Goal: Task Accomplishment & Management: Contribute content

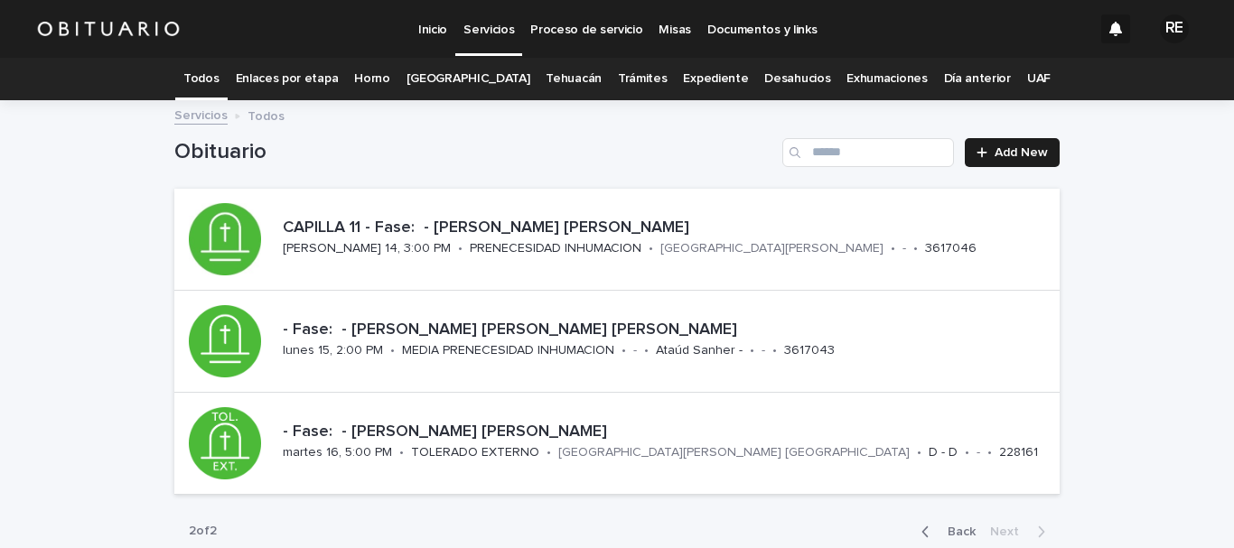
click at [704, 74] on link "Expediente" at bounding box center [715, 79] width 65 height 42
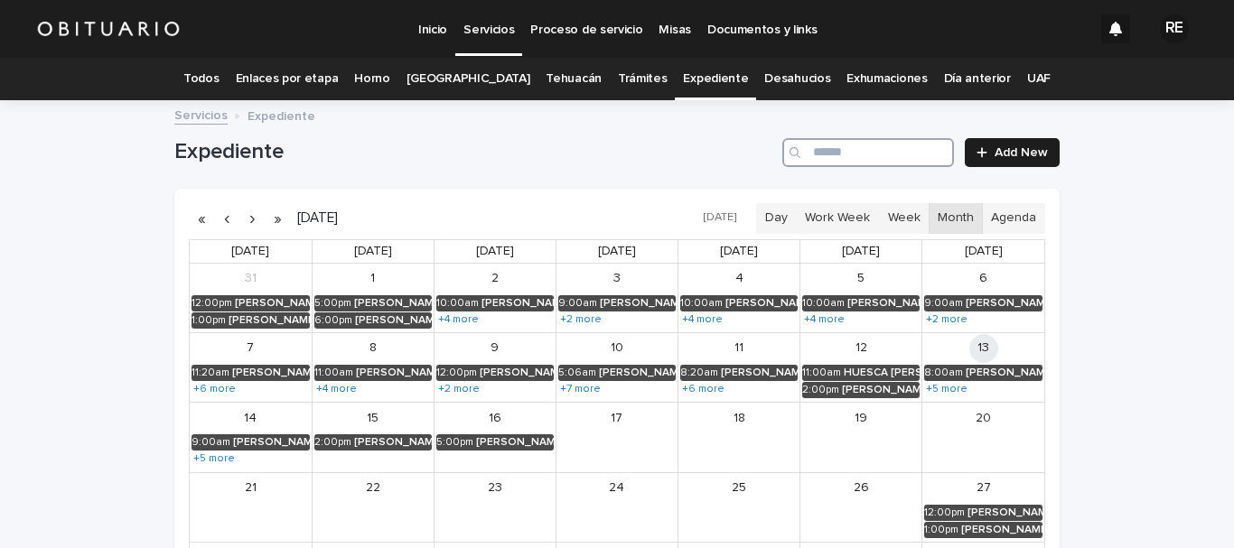
click at [858, 160] on input "Search" at bounding box center [868, 152] width 172 height 29
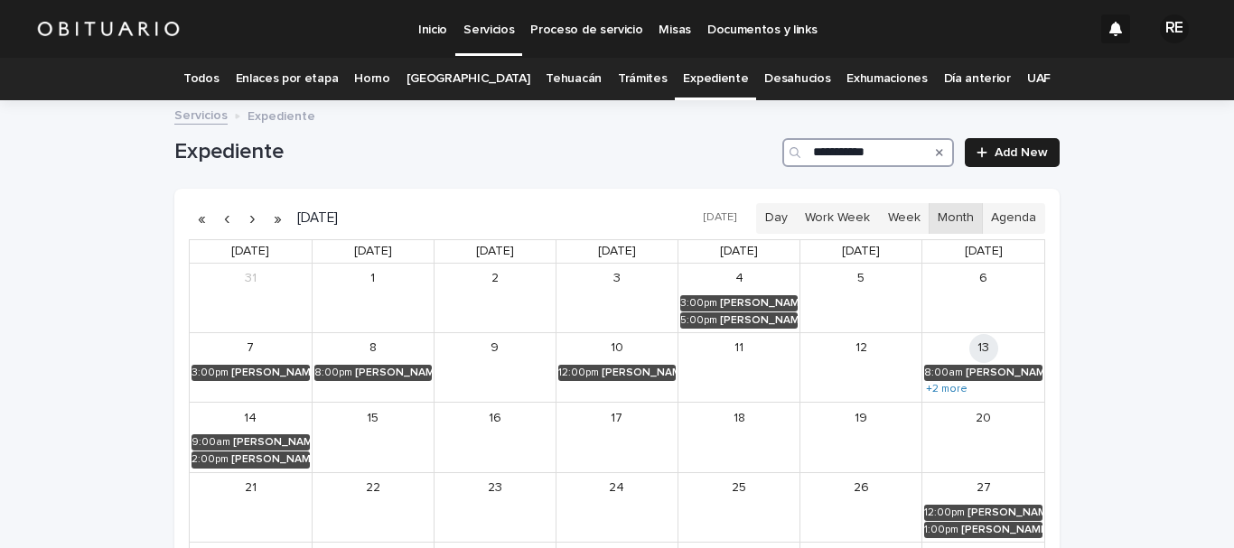
type input "**********"
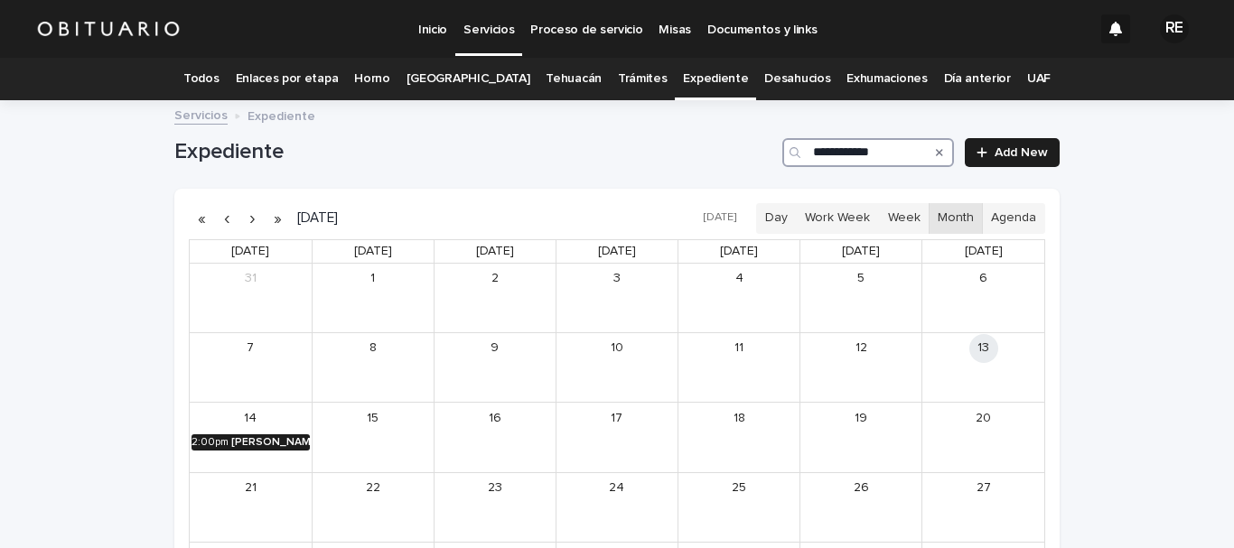
click at [268, 444] on div "[PERSON_NAME] [PERSON_NAME] [PERSON_NAME]" at bounding box center [270, 442] width 79 height 13
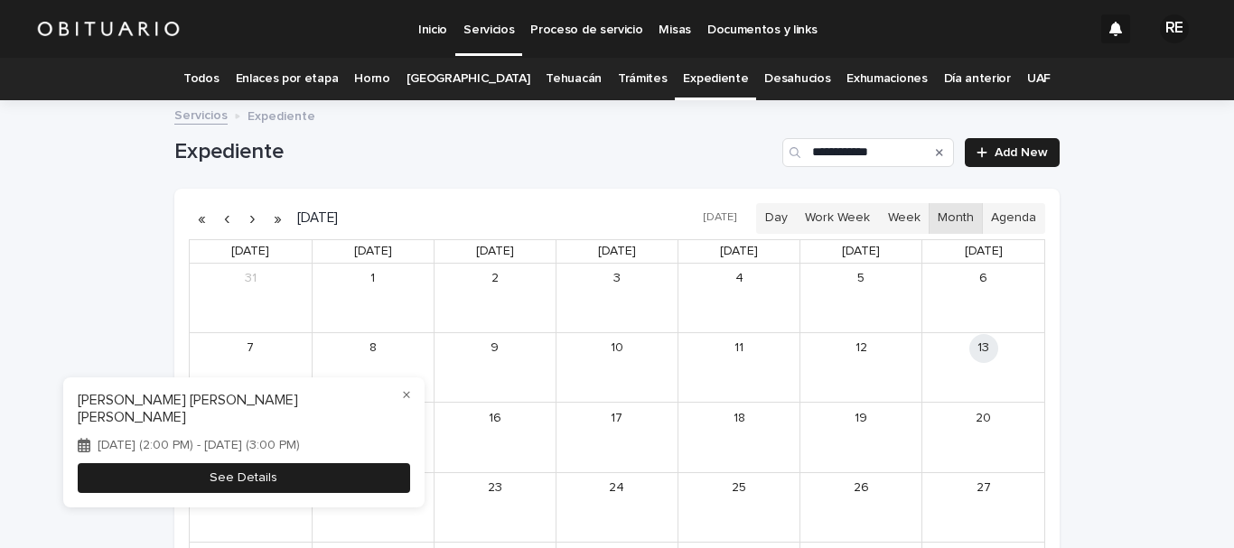
click at [276, 481] on button "See Details" at bounding box center [244, 478] width 332 height 30
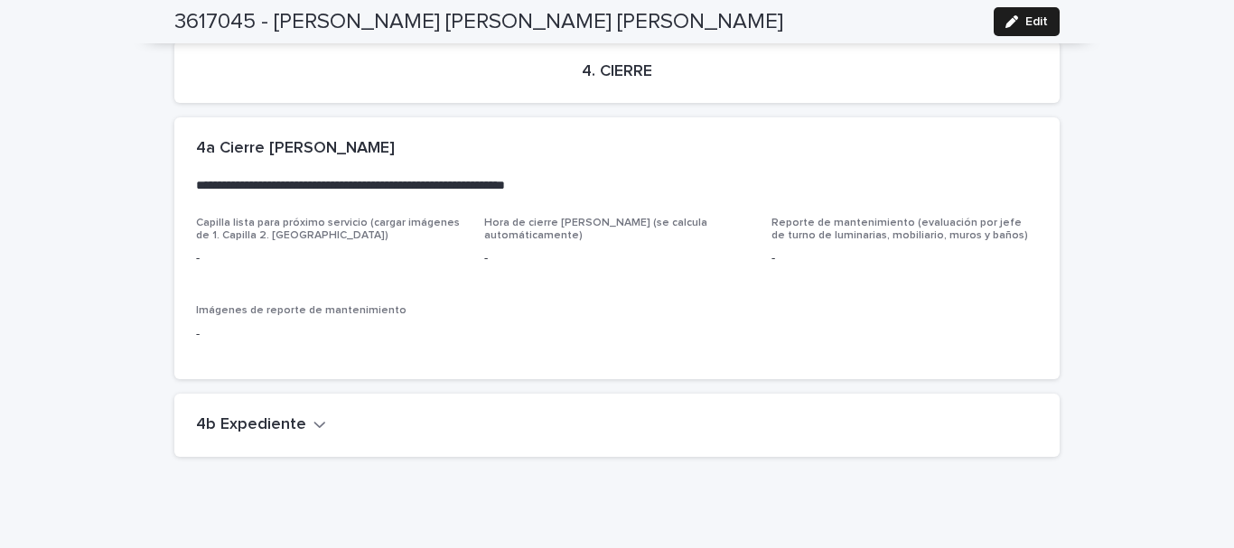
scroll to position [4075, 0]
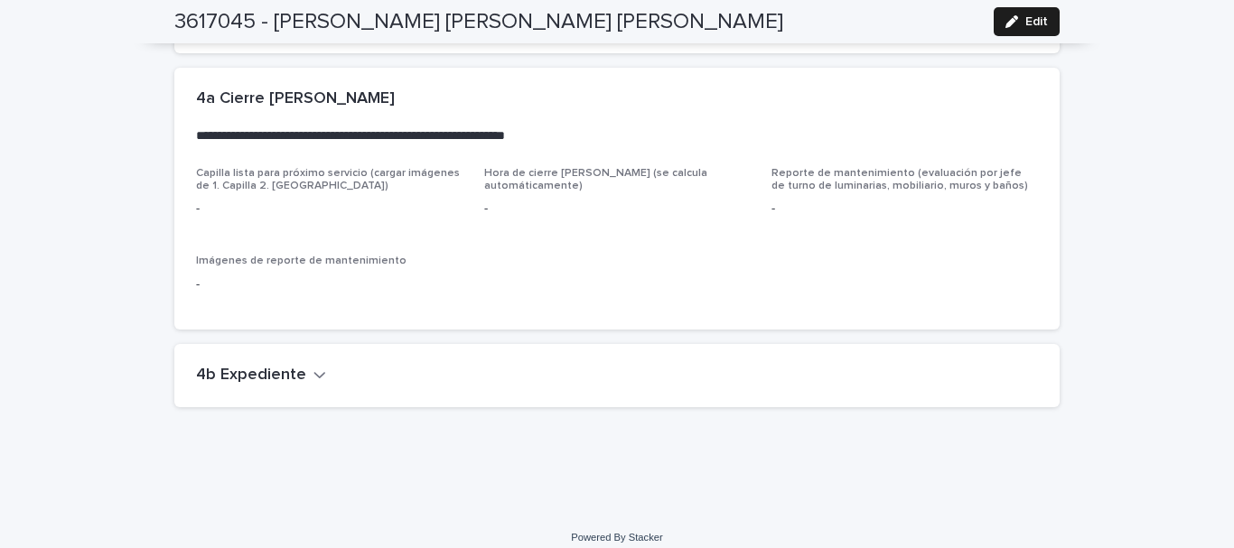
click at [313, 367] on icon "button" at bounding box center [319, 375] width 13 height 16
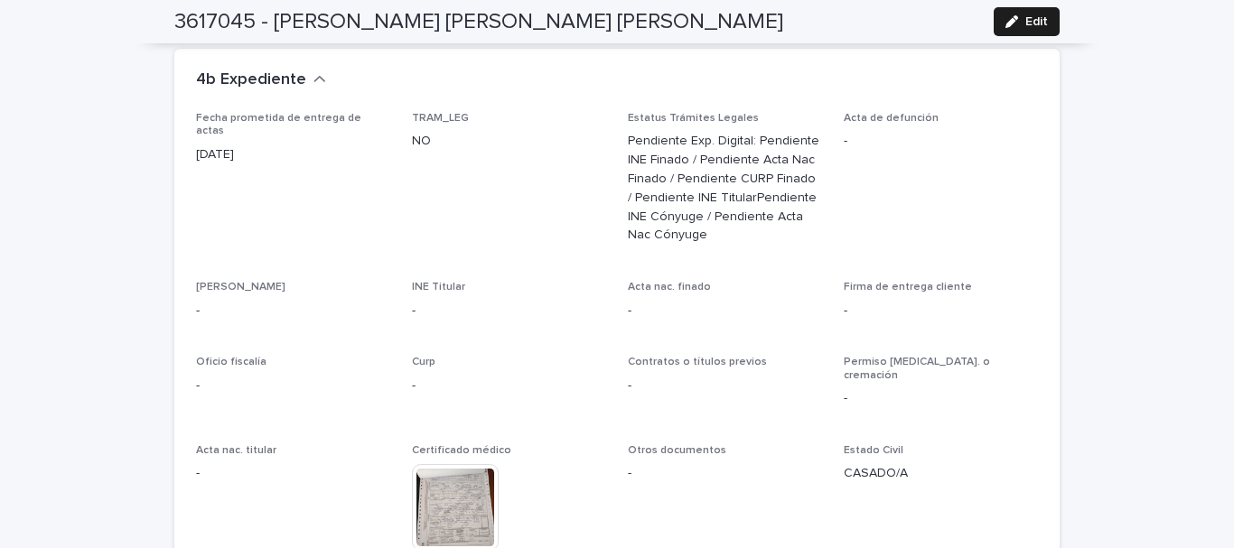
scroll to position [4362, 0]
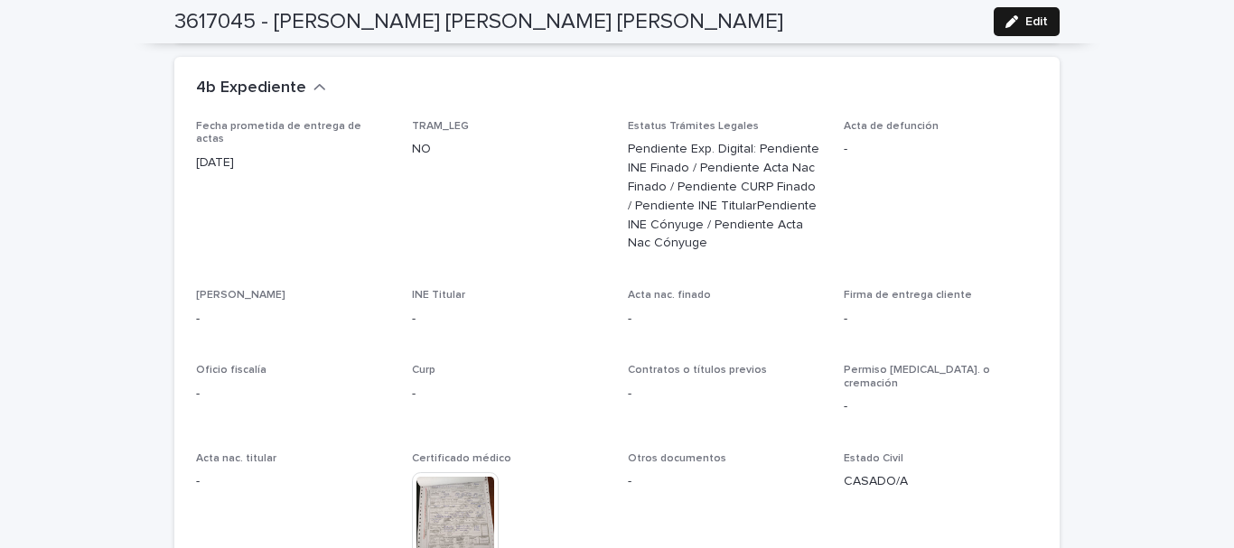
click at [1017, 33] on button "Edit" at bounding box center [1027, 21] width 66 height 29
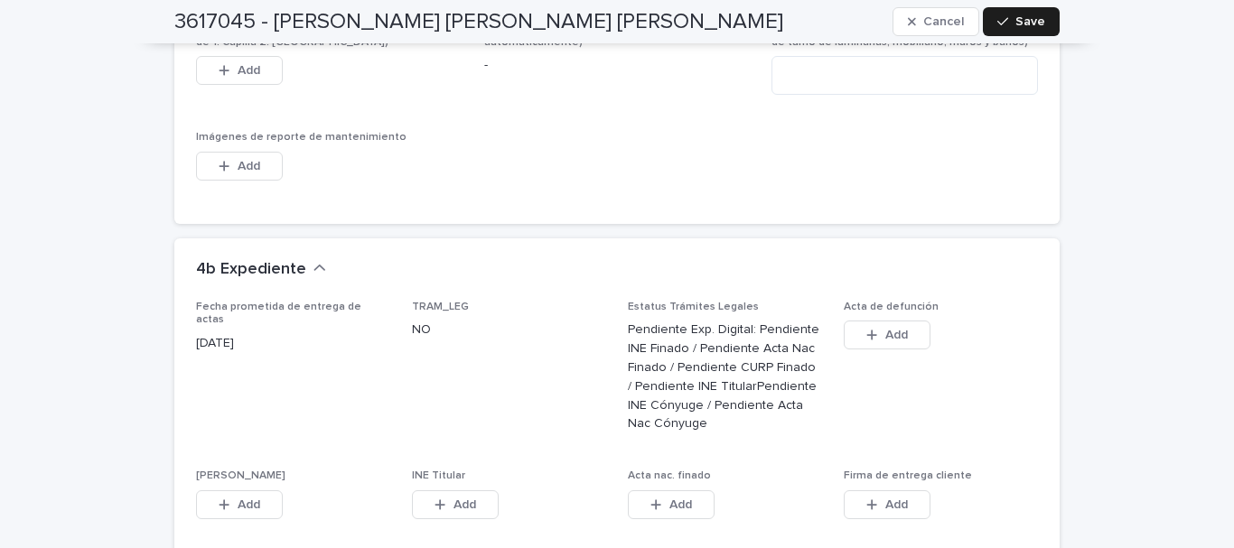
scroll to position [4633, 0]
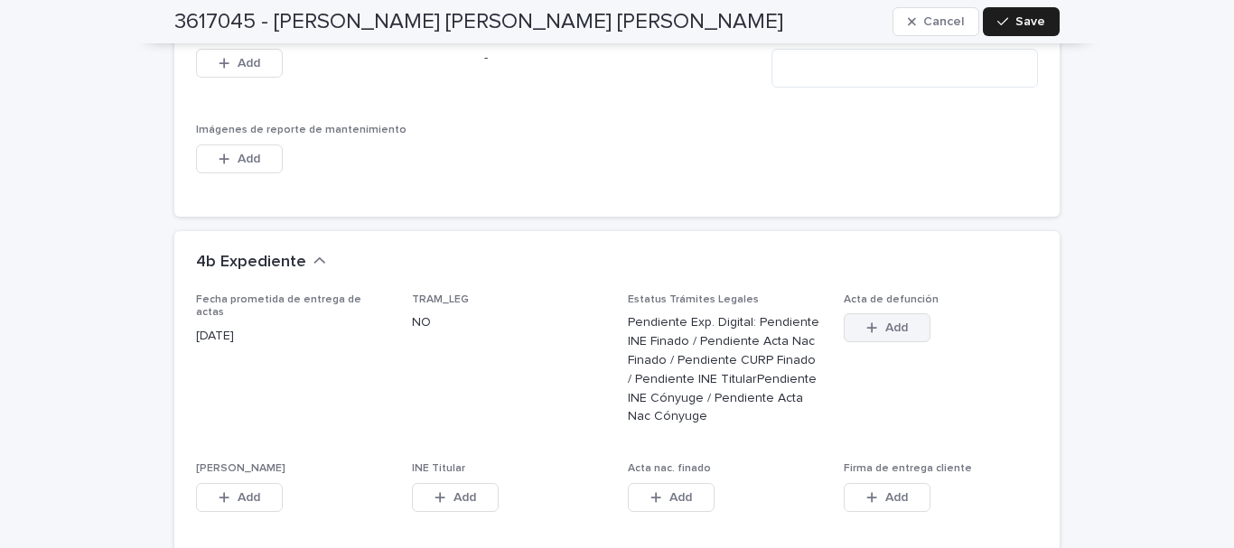
click at [901, 313] on button "Add" at bounding box center [887, 327] width 87 height 29
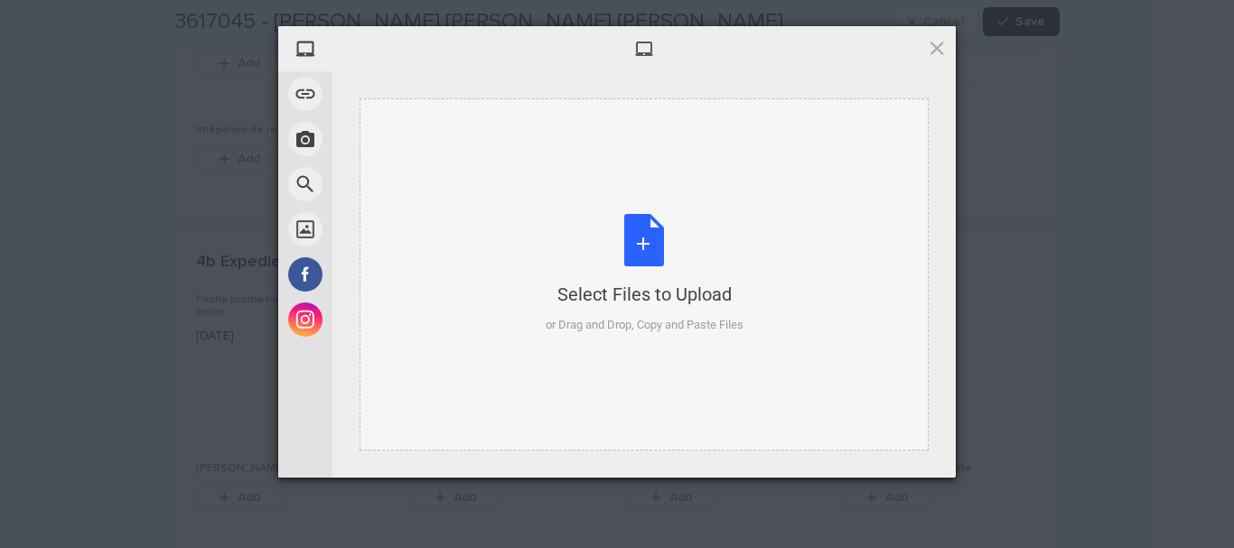
click at [658, 238] on div "Select Files to Upload or Drag and Drop, Copy and Paste Files" at bounding box center [645, 274] width 198 height 120
click at [944, 44] on span at bounding box center [937, 48] width 20 height 20
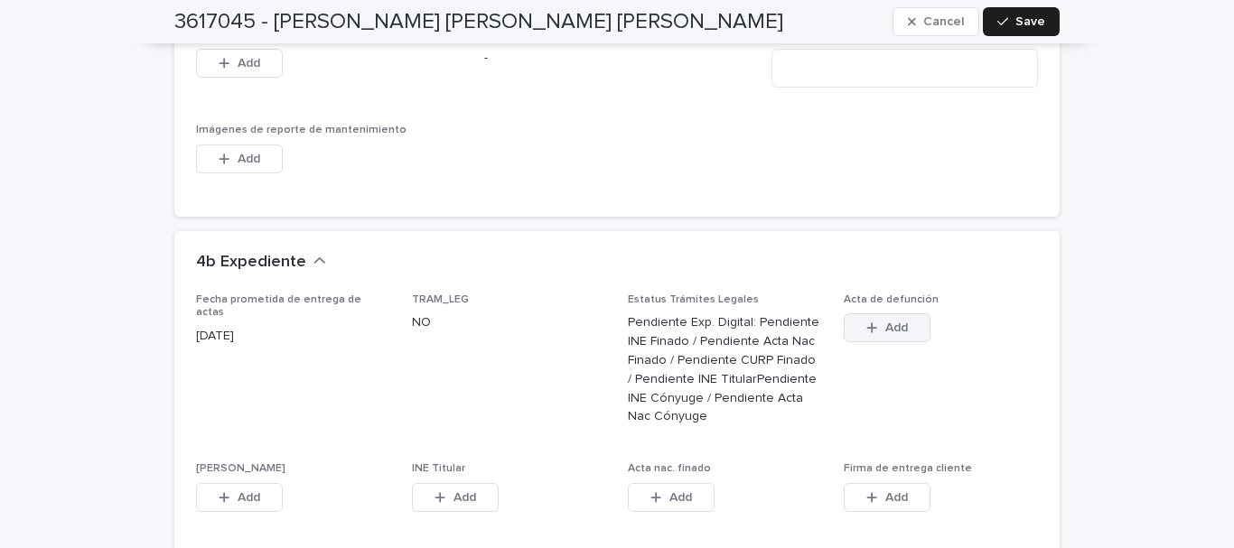
click at [870, 322] on icon "button" at bounding box center [871, 328] width 11 height 13
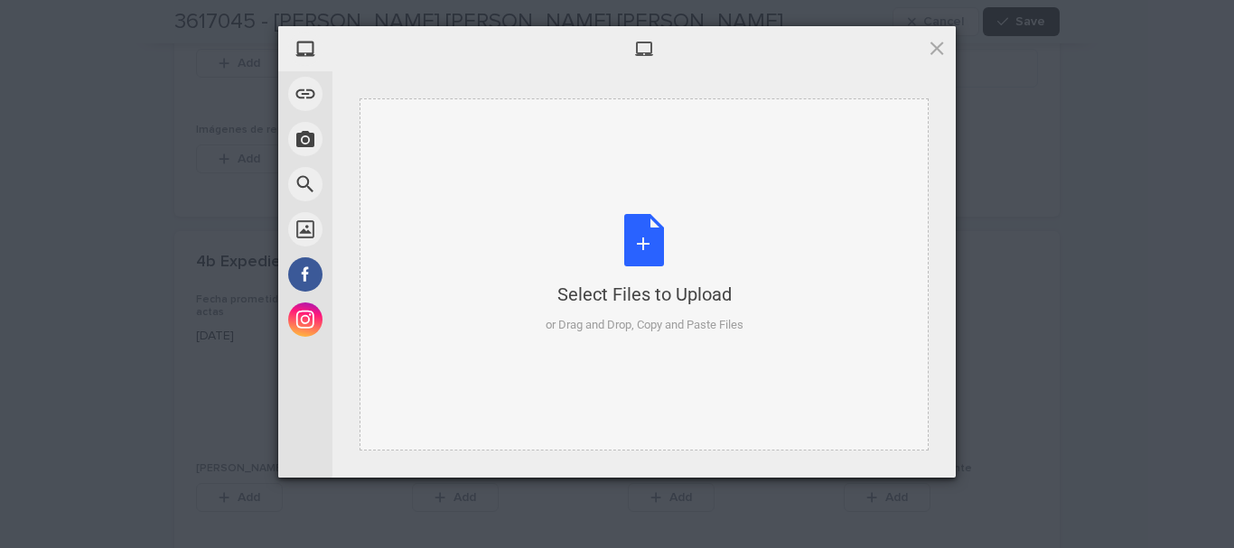
click at [654, 247] on div "Select Files to Upload or Drag and Drop, Copy and Paste Files" at bounding box center [645, 274] width 198 height 120
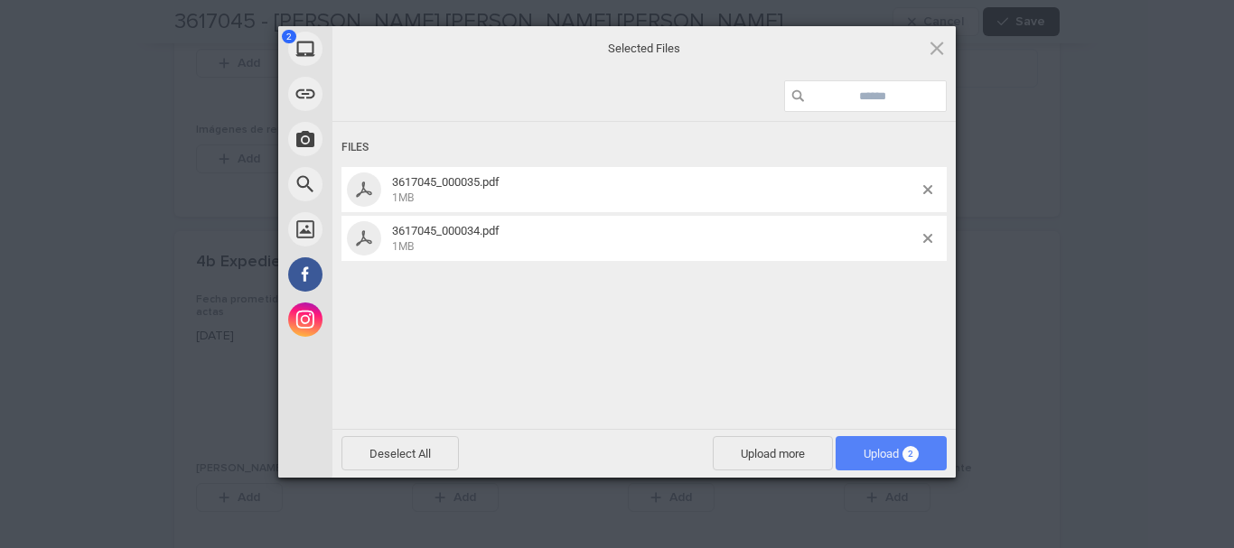
click at [906, 441] on span "Upload 2" at bounding box center [891, 453] width 111 height 34
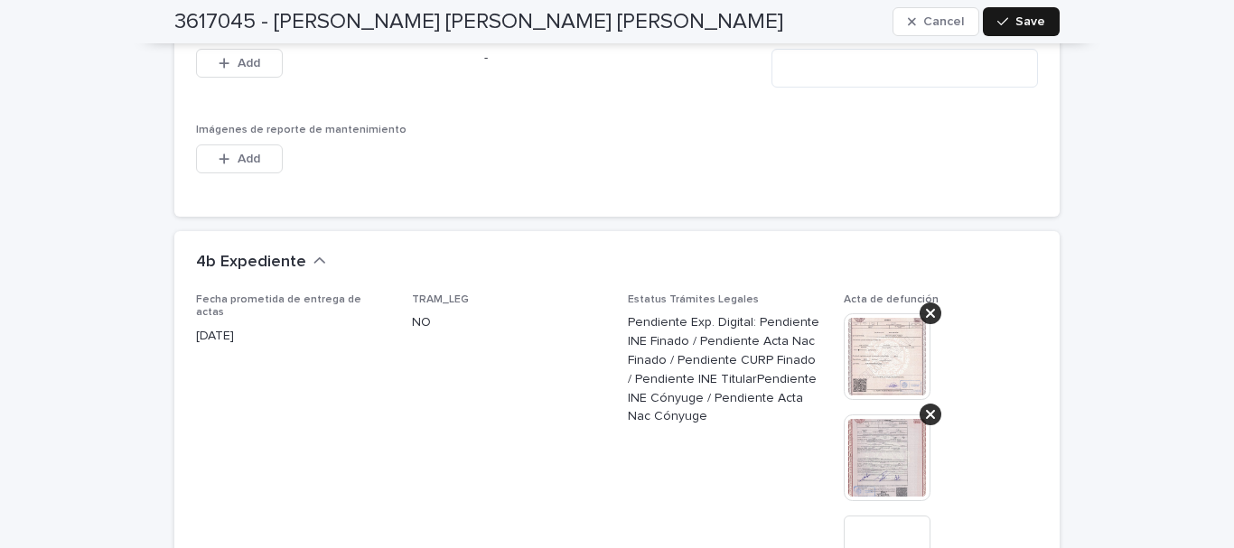
click at [1036, 13] on button "Save" at bounding box center [1021, 21] width 77 height 29
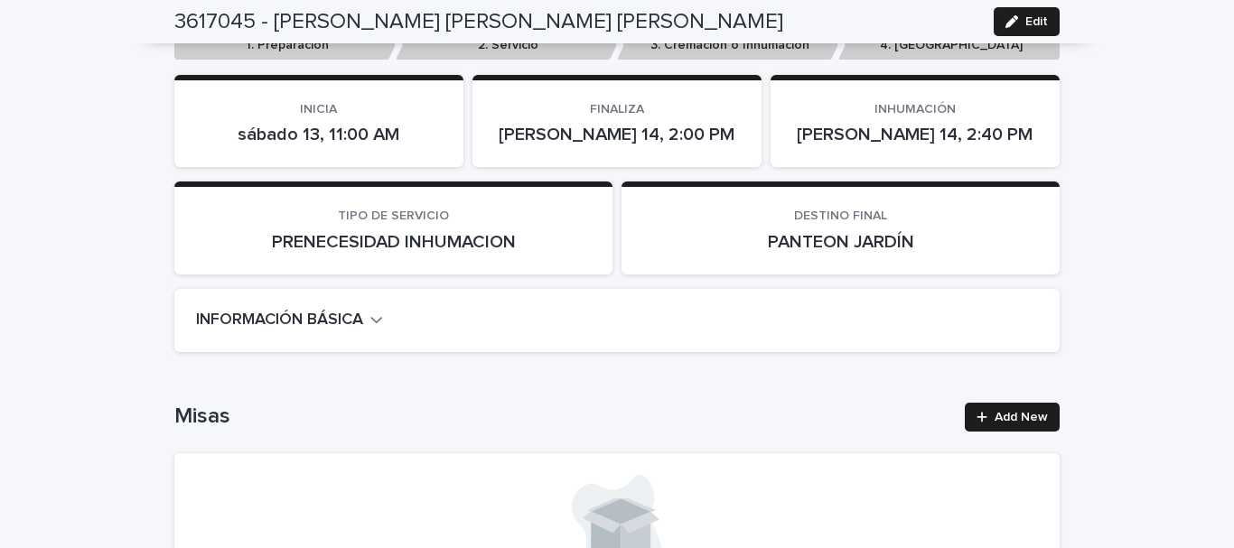
scroll to position [0, 0]
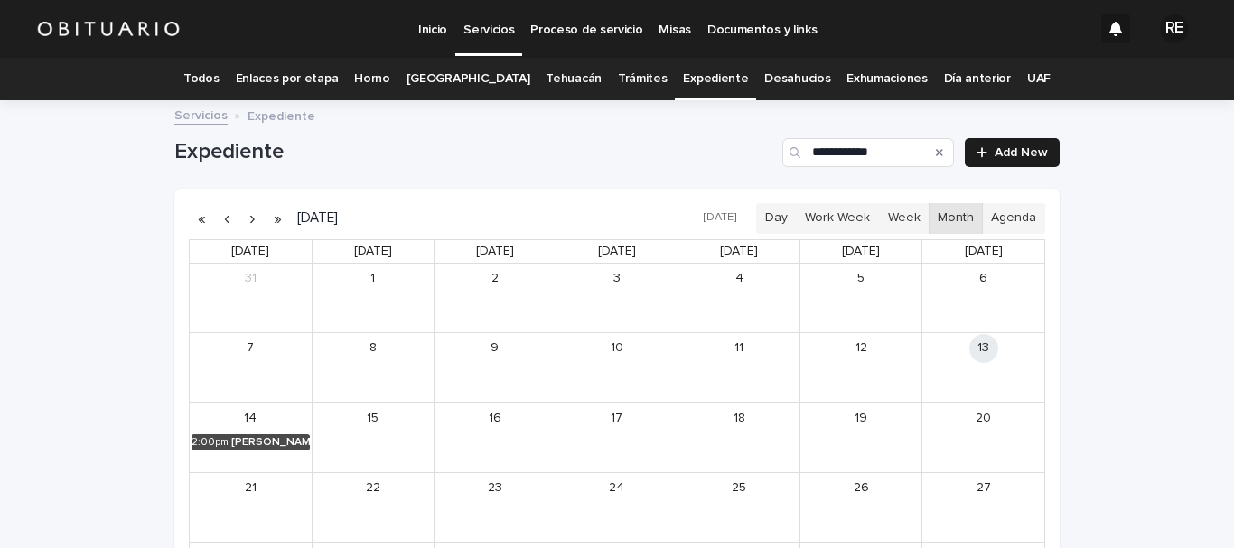
click at [260, 434] on div "2:00pm [PERSON_NAME] [PERSON_NAME] [PERSON_NAME]" at bounding box center [251, 442] width 122 height 17
click at [260, 440] on div "[PERSON_NAME] [PERSON_NAME] [PERSON_NAME]" at bounding box center [270, 442] width 79 height 13
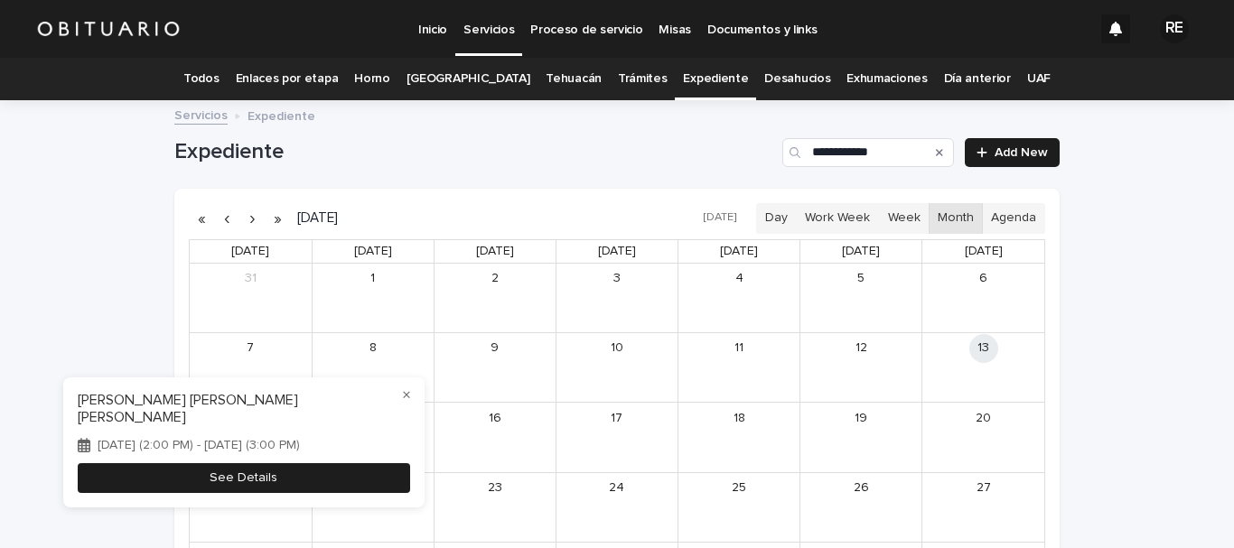
click at [253, 467] on button "See Details" at bounding box center [244, 478] width 332 height 30
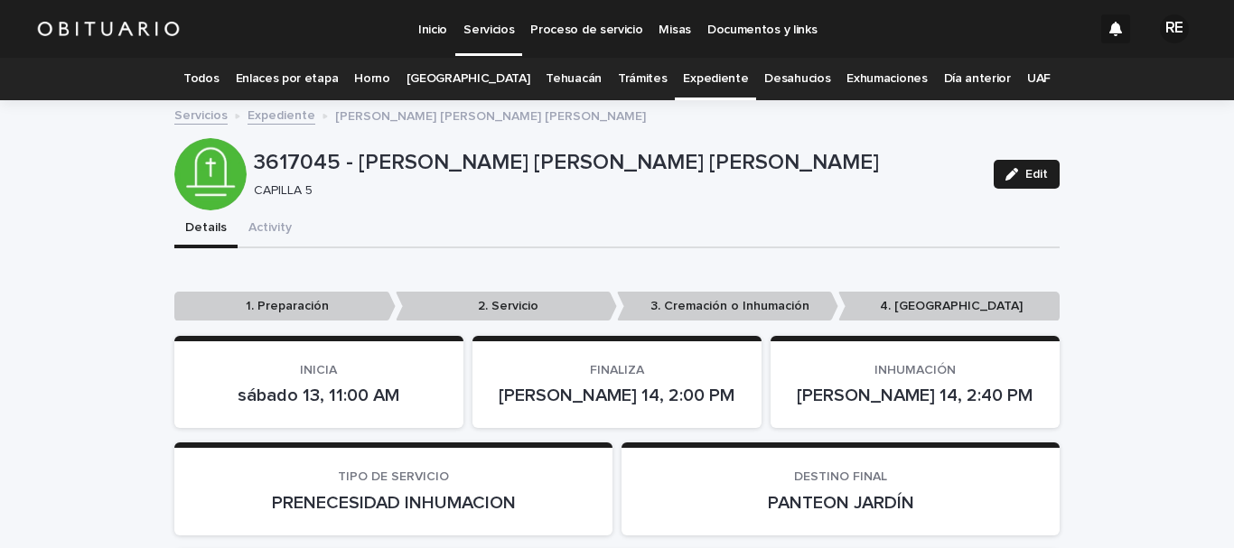
click at [219, 78] on link "Todos" at bounding box center [200, 79] width 35 height 42
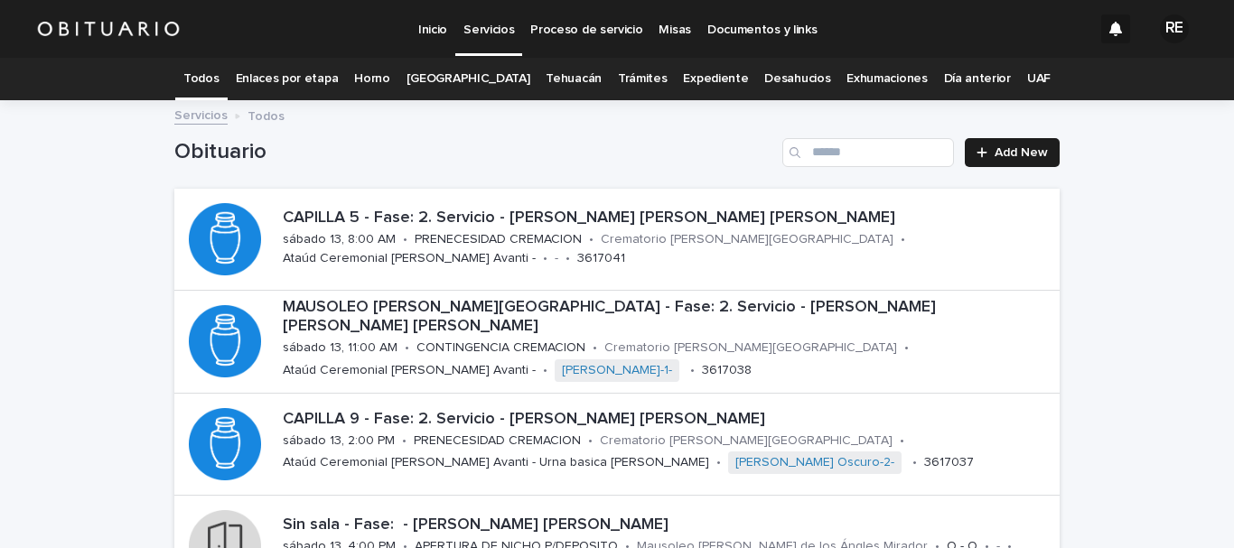
click at [693, 74] on link "Expediente" at bounding box center [715, 79] width 65 height 42
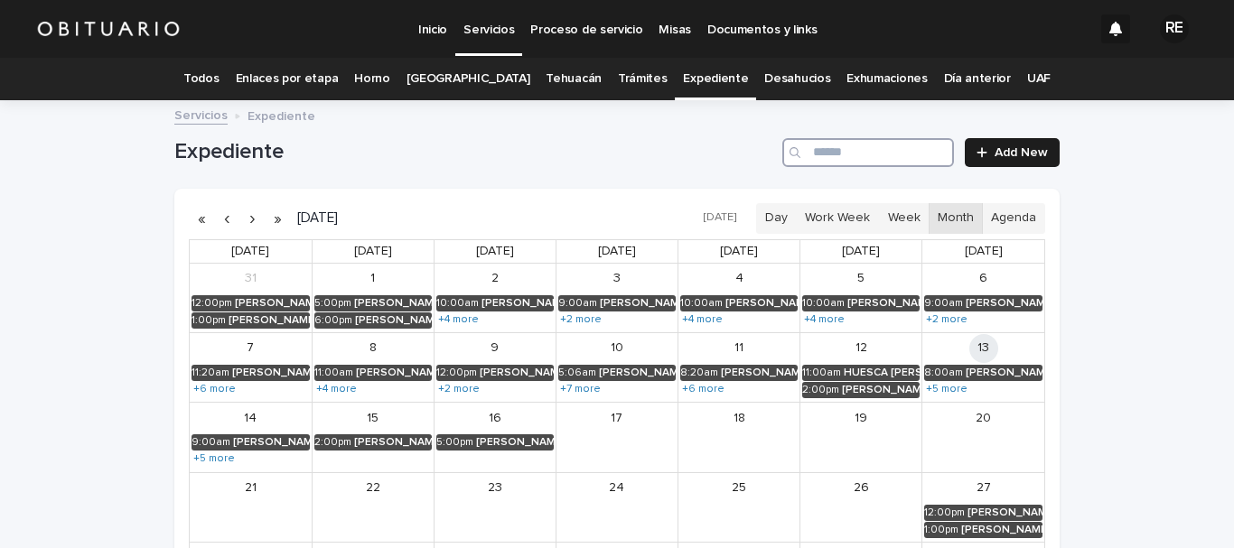
click at [826, 148] on input "Search" at bounding box center [868, 152] width 172 height 29
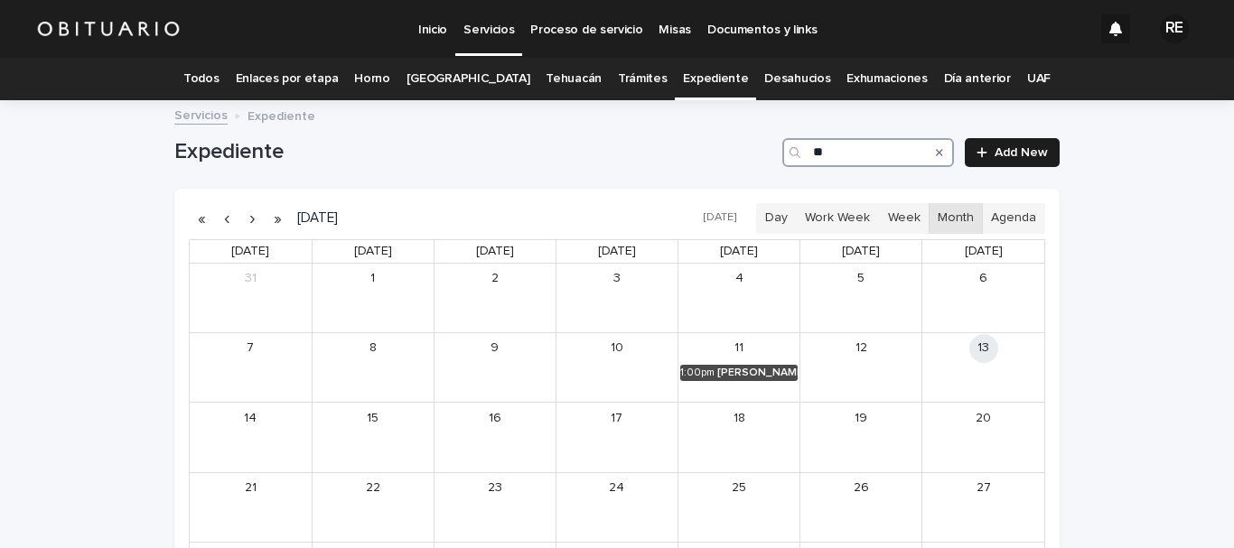
type input "*"
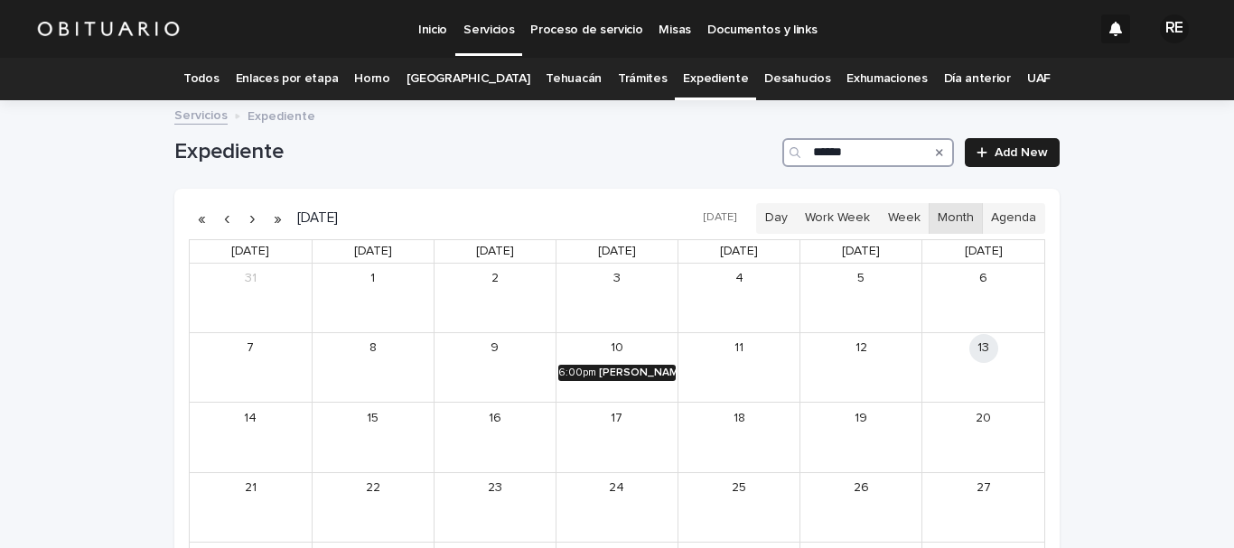
click at [660, 368] on div "[PERSON_NAME] [PERSON_NAME]" at bounding box center [637, 373] width 77 height 13
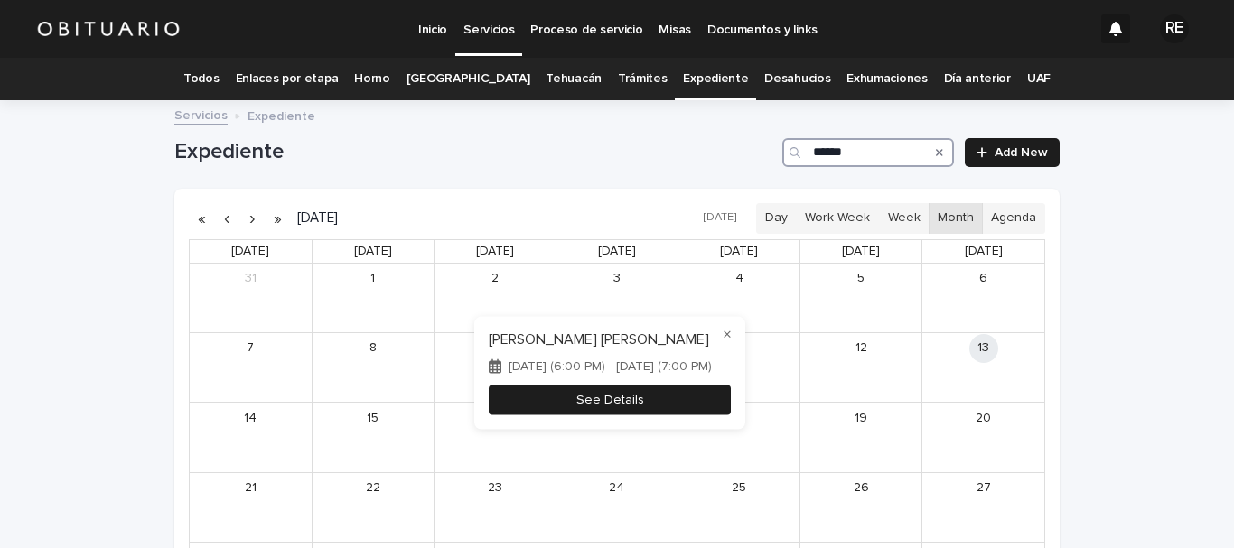
type input "******"
click at [663, 414] on button "See Details" at bounding box center [610, 400] width 242 height 30
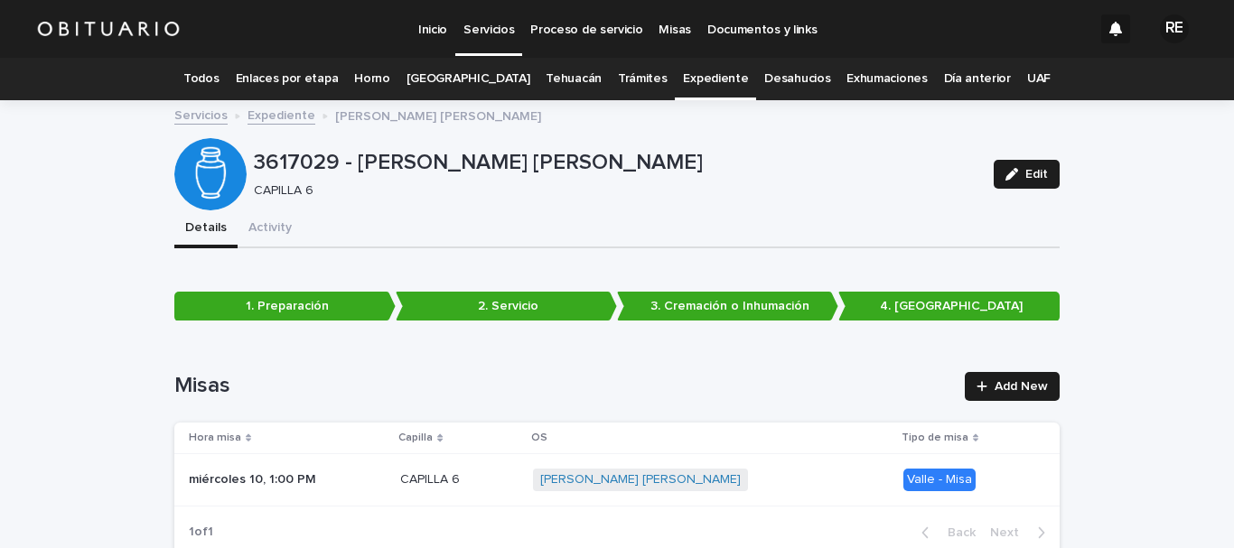
click at [687, 70] on link "Expediente" at bounding box center [715, 79] width 65 height 42
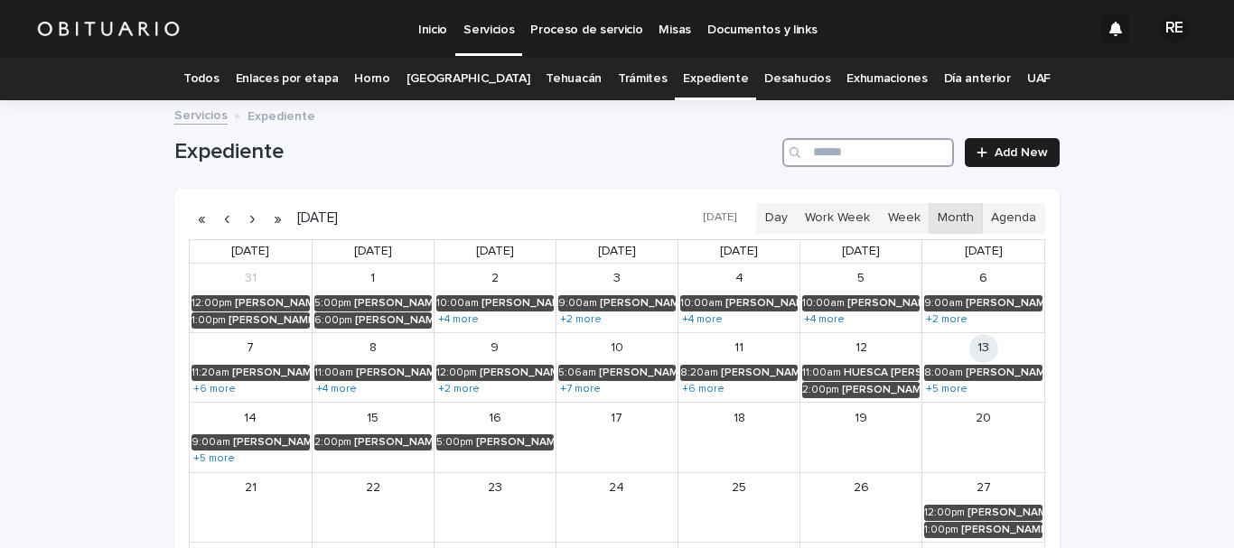
click at [830, 150] on input "Search" at bounding box center [868, 152] width 172 height 29
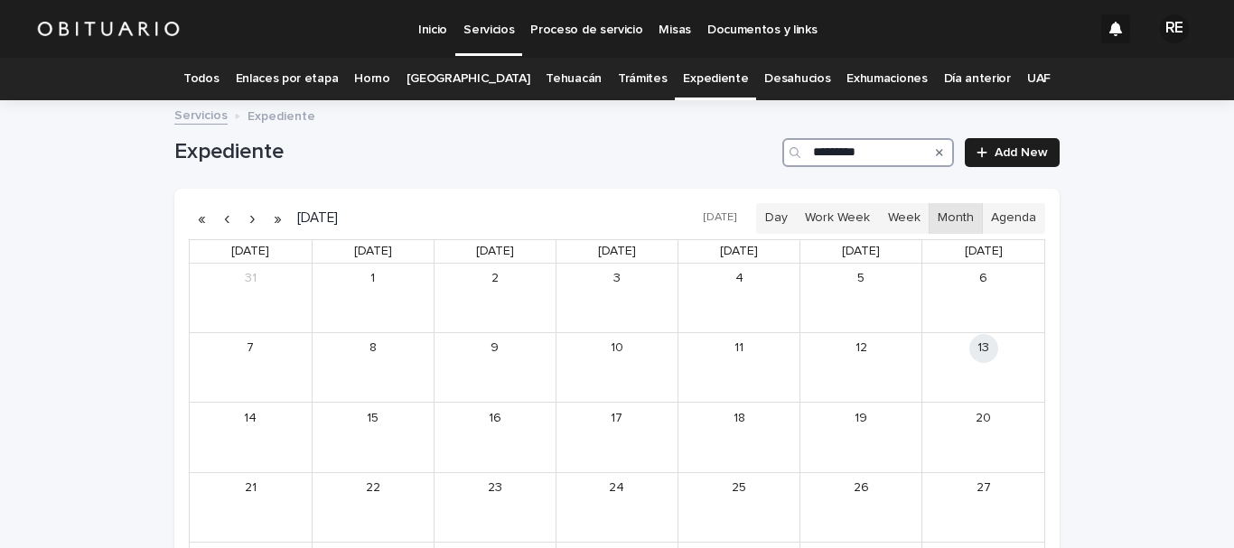
click at [611, 377] on div "10" at bounding box center [616, 367] width 121 height 69
click at [838, 152] on input "*********" at bounding box center [868, 152] width 172 height 29
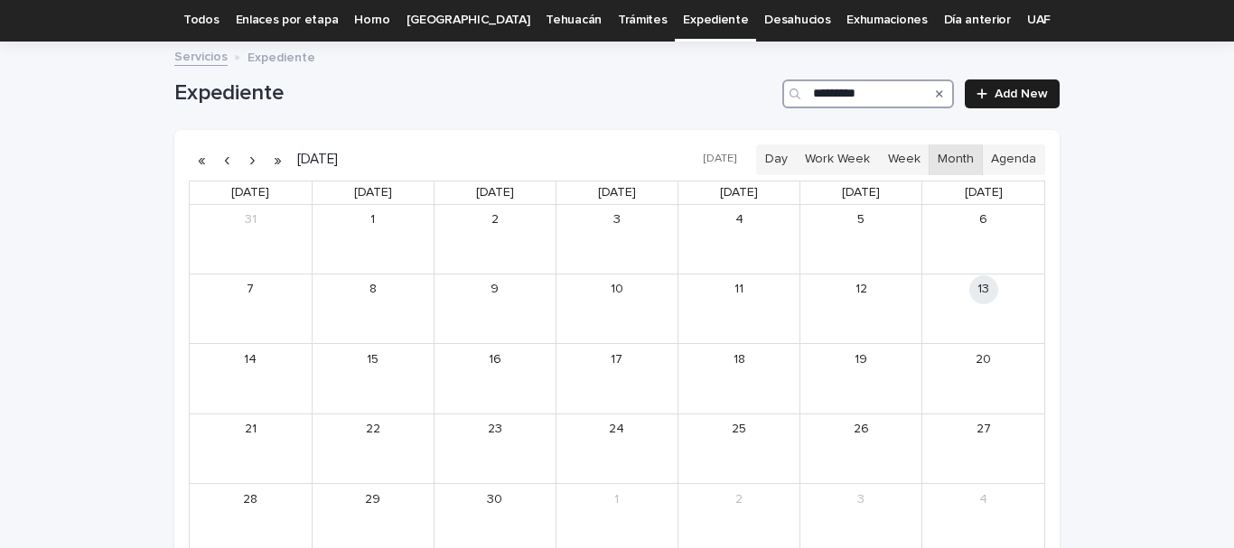
scroll to position [90, 0]
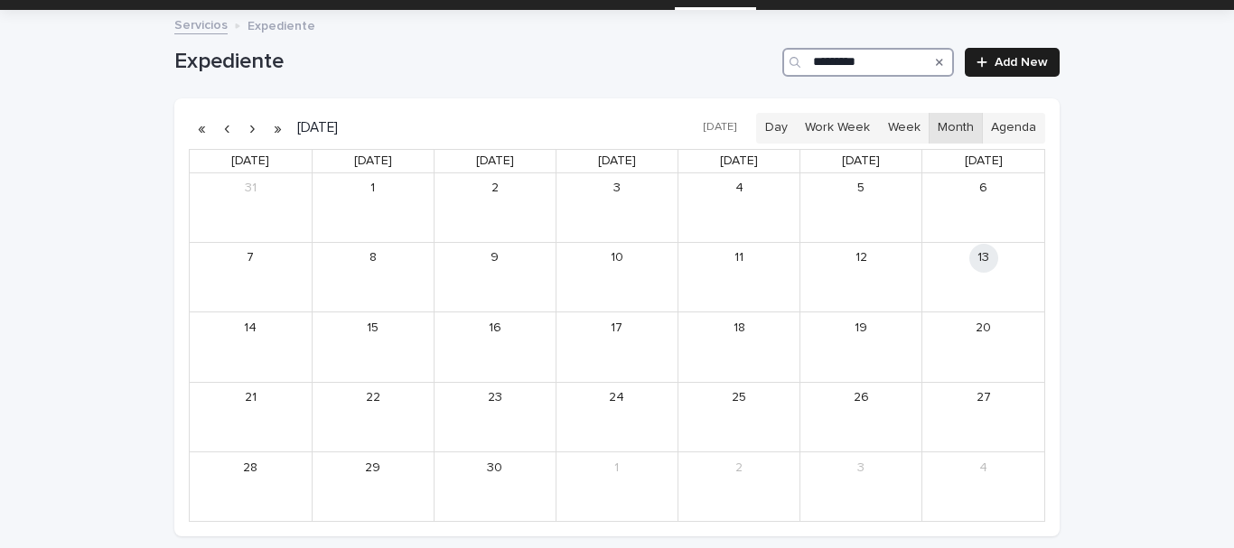
click at [896, 59] on input "*********" at bounding box center [868, 62] width 172 height 29
type input "*"
click at [630, 282] on div "[PERSON_NAME] Y [PERSON_NAME] DE LA [PERSON_NAME]" at bounding box center [637, 282] width 78 height 13
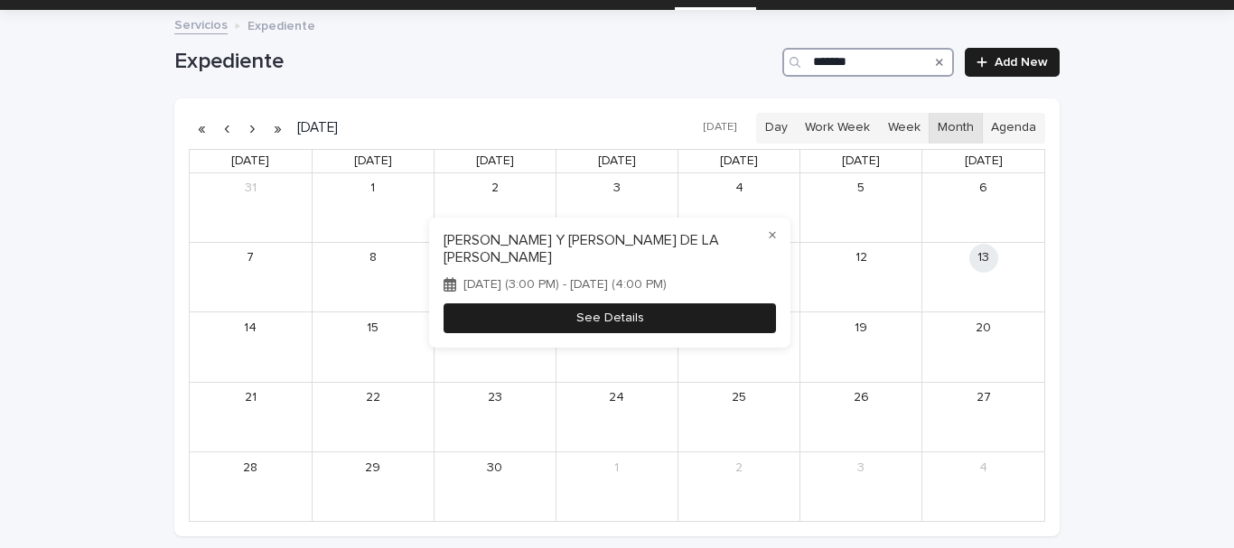
type input "*******"
click at [663, 323] on button "See Details" at bounding box center [610, 318] width 332 height 30
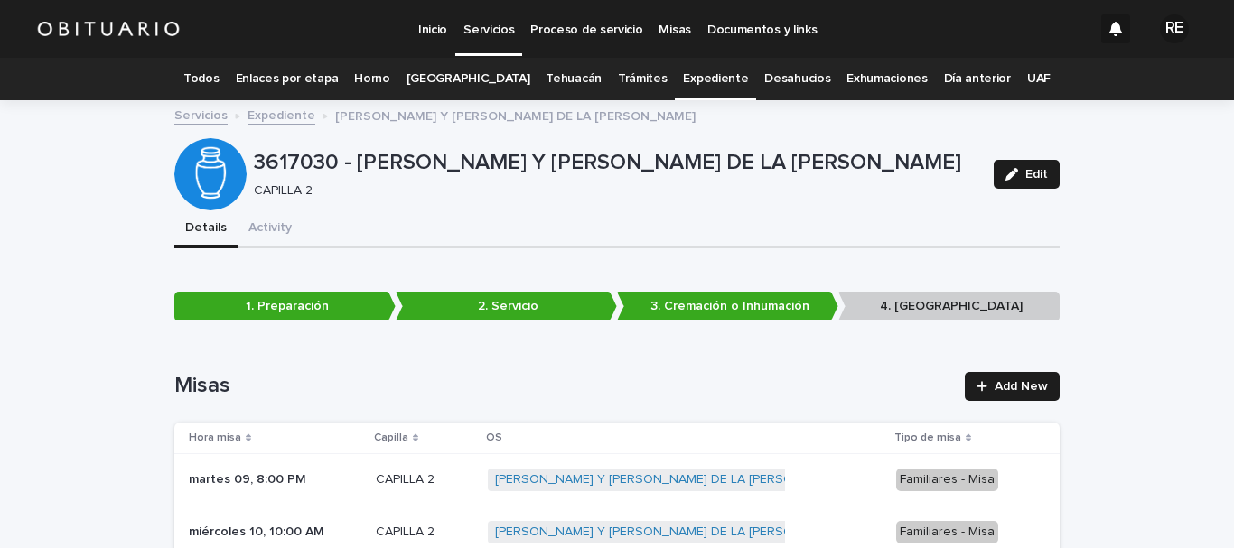
click at [702, 76] on link "Expediente" at bounding box center [715, 79] width 65 height 42
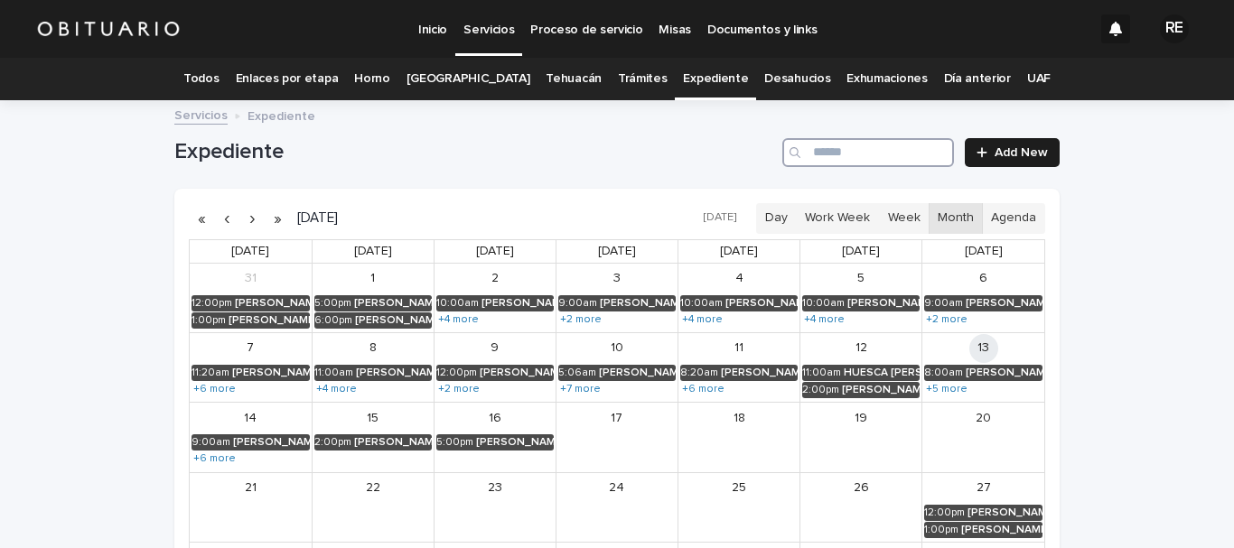
click at [862, 152] on input "Search" at bounding box center [868, 152] width 172 height 29
type input "**********"
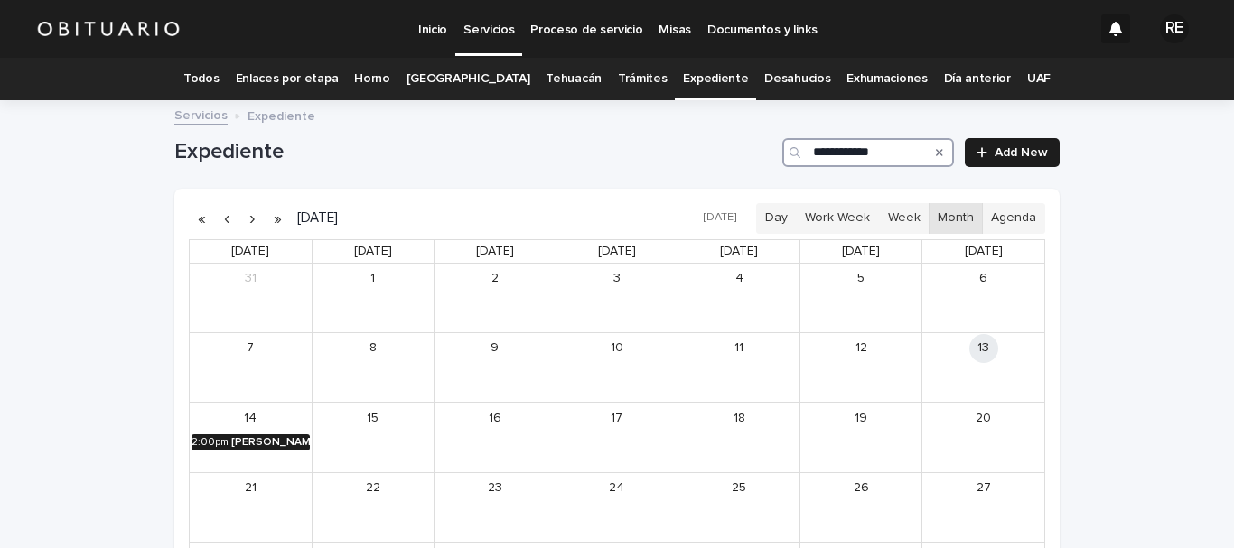
click at [273, 441] on div "[PERSON_NAME] [PERSON_NAME] [PERSON_NAME]" at bounding box center [270, 442] width 79 height 13
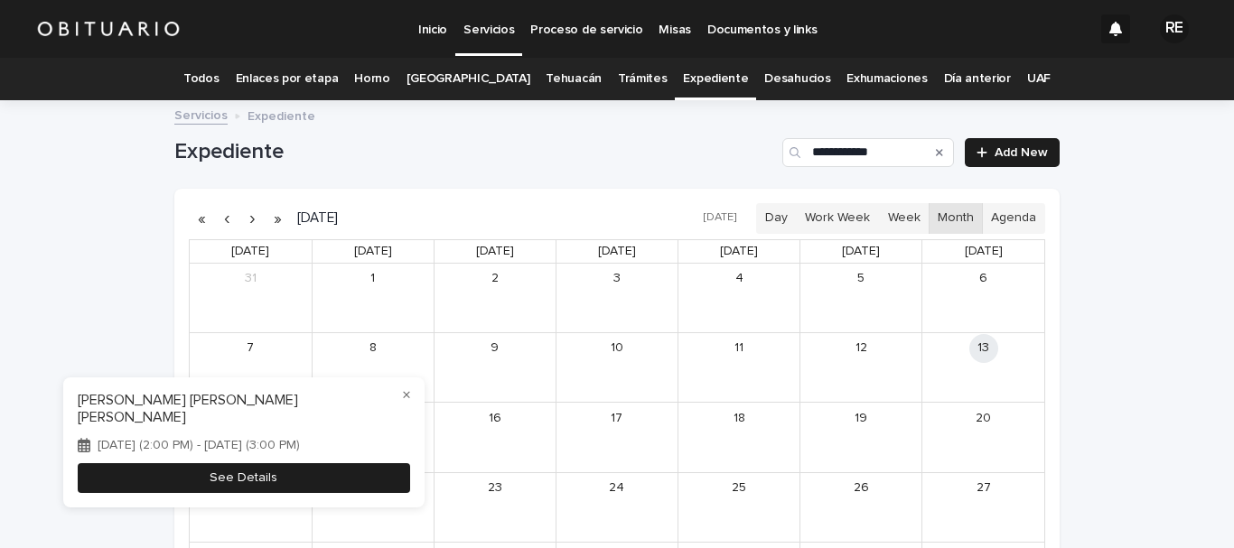
click at [292, 474] on button "See Details" at bounding box center [244, 478] width 332 height 30
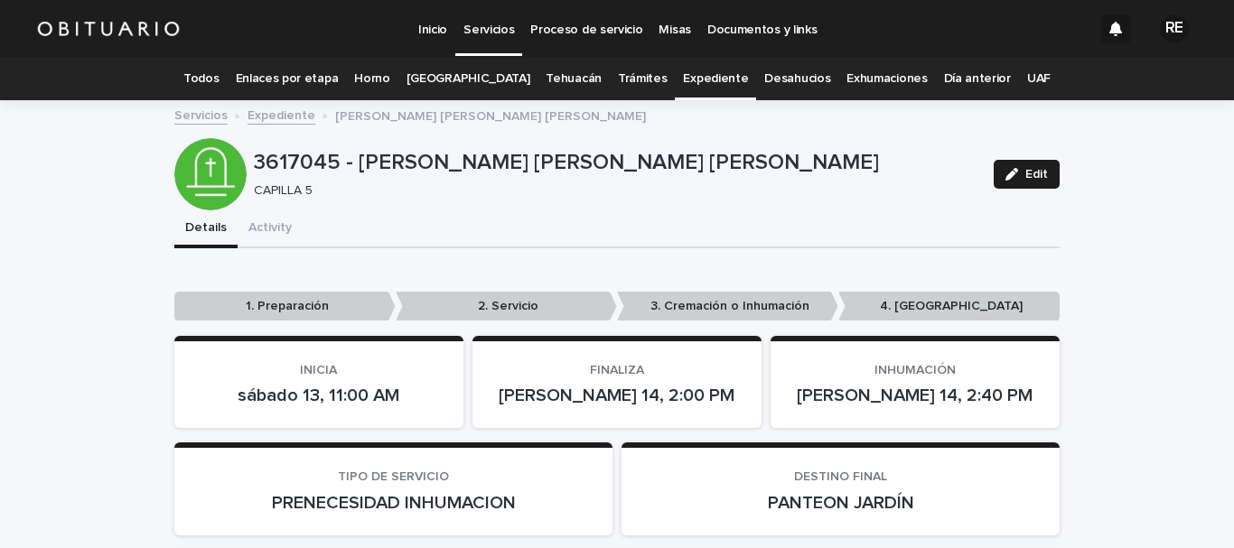
click at [217, 73] on link "Todos" at bounding box center [200, 79] width 35 height 42
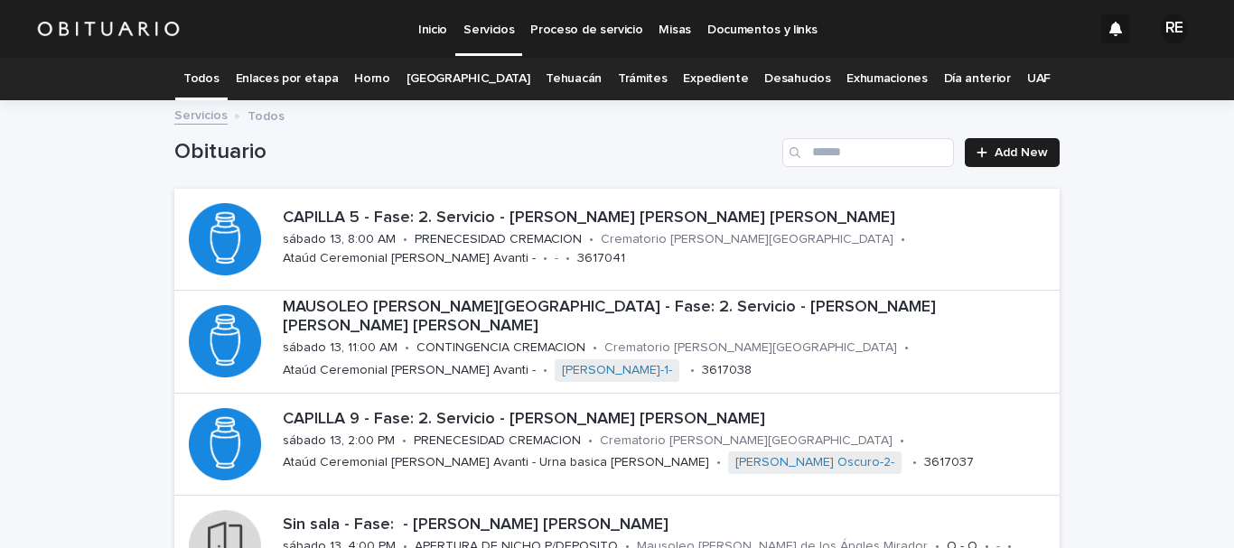
click at [219, 78] on link "Todos" at bounding box center [200, 79] width 35 height 42
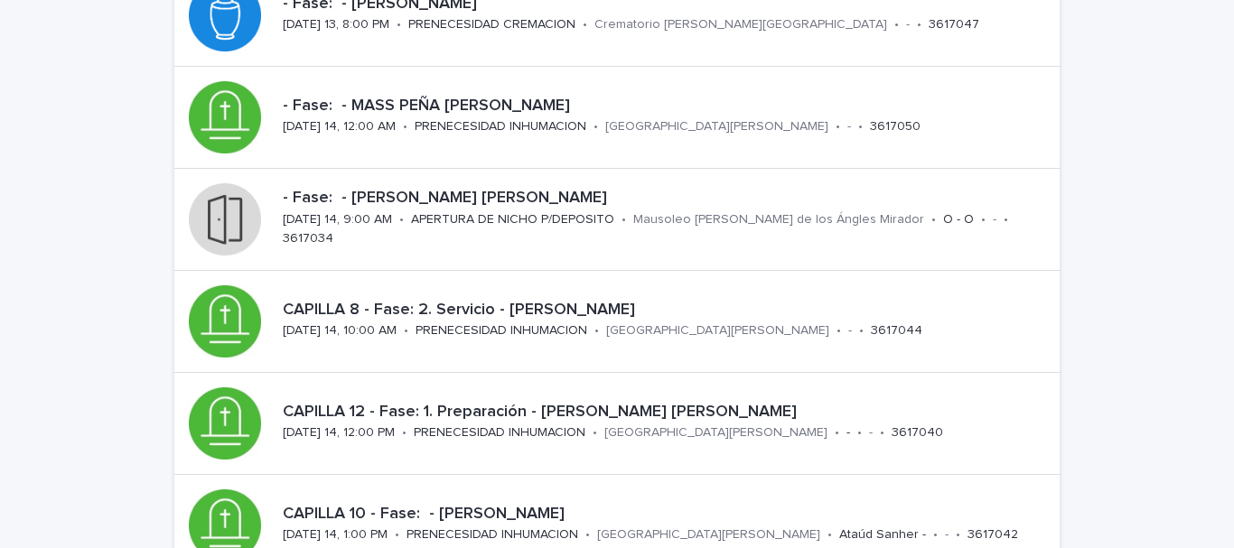
scroll to position [452, 0]
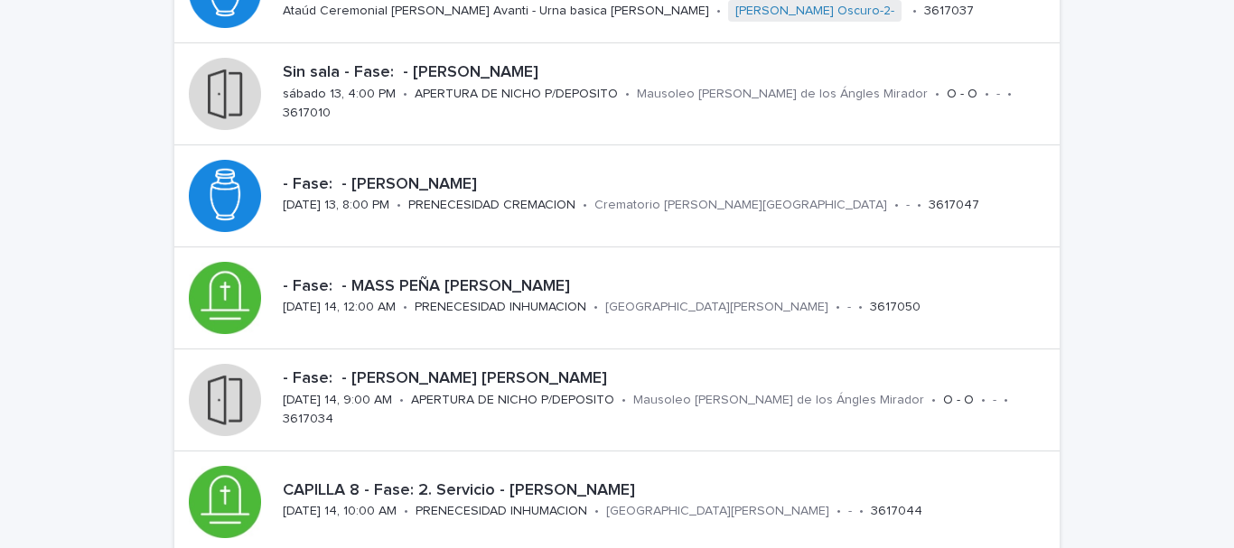
click at [1212, 79] on div "Loading... Saving… Loading... Saving… Obituario Add New CAPILLA 5 - Fase: 2. Se…" at bounding box center [617, 278] width 1234 height 1257
